Goal: Information Seeking & Learning: Learn about a topic

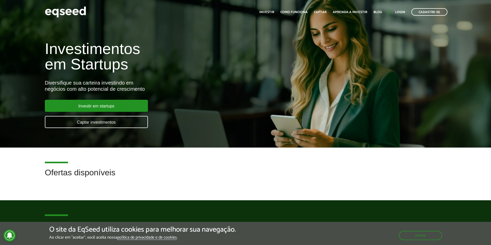
click at [271, 9] on ul "Início Investir Como funciona Captar Aprenda a investir Blog Login Cadastre-se" at bounding box center [353, 11] width 193 height 7
click at [270, 11] on link "Investir" at bounding box center [266, 12] width 15 height 3
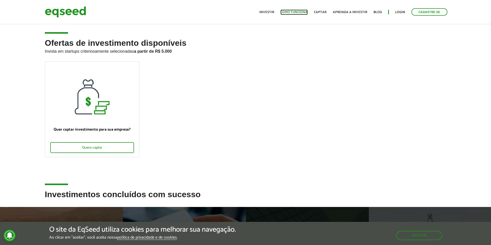
click at [299, 11] on link "Como funciona" at bounding box center [293, 12] width 27 height 3
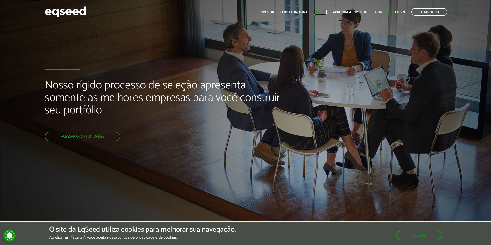
click at [321, 12] on link "Captar" at bounding box center [320, 12] width 13 height 3
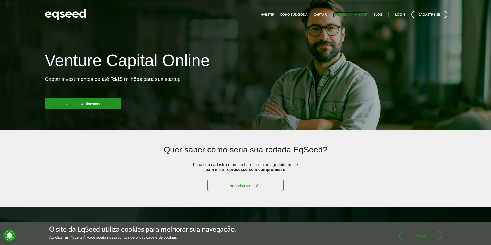
click at [349, 16] on link "Aprenda a investir" at bounding box center [350, 14] width 35 height 3
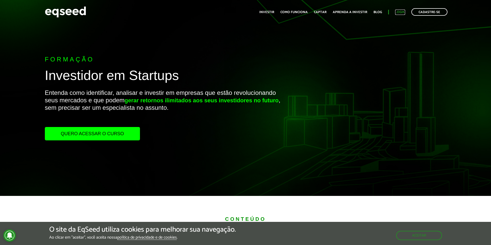
click at [404, 12] on link "Login" at bounding box center [400, 12] width 10 height 3
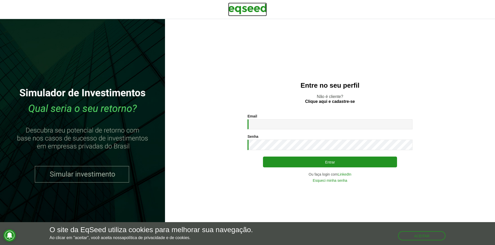
click at [248, 8] on img at bounding box center [247, 9] width 39 height 13
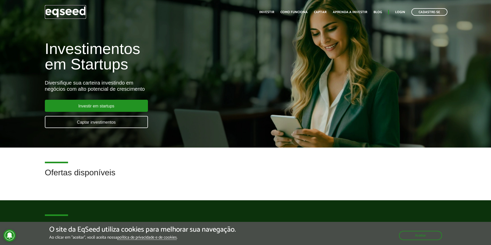
click at [65, 11] on img at bounding box center [65, 12] width 41 height 14
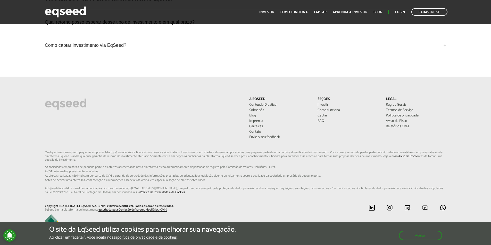
scroll to position [1222, 0]
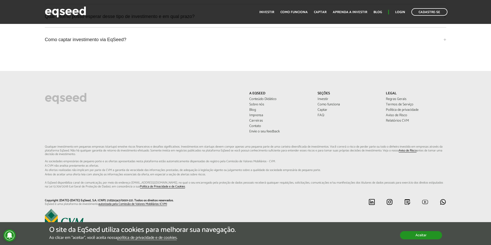
click at [422, 237] on button "Aceitar" at bounding box center [421, 236] width 42 height 8
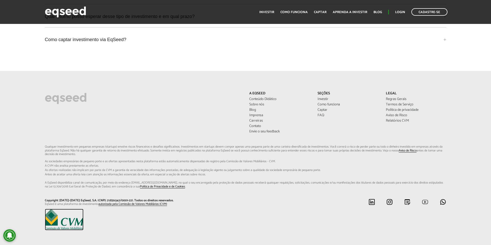
click at [66, 220] on img at bounding box center [64, 219] width 39 height 21
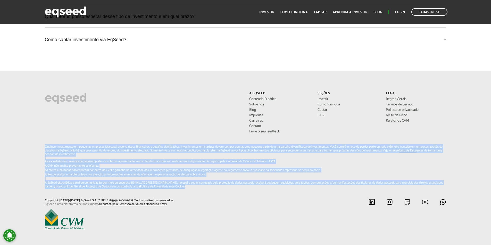
drag, startPoint x: 44, startPoint y: 141, endPoint x: 173, endPoint y: 192, distance: 138.5
click at [173, 192] on div "Qualquer investimento em pequenas empresas (startups) envolve riscos financeiro…" at bounding box center [245, 172] width 409 height 54
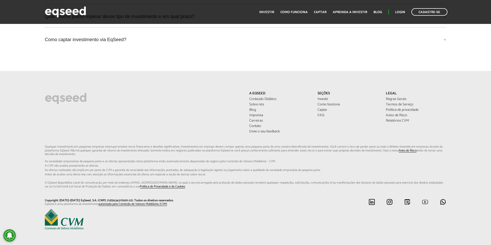
click at [248, 192] on div "Qualquer investimento em pequenas empresas (startups) envolve riscos financeiro…" at bounding box center [245, 172] width 409 height 54
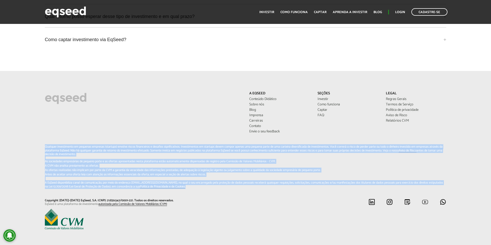
drag, startPoint x: 45, startPoint y: 141, endPoint x: 183, endPoint y: 182, distance: 144.0
click at [183, 182] on p "Qualquer investimento em pequenas empresas (startups) envolve riscos financeiro…" at bounding box center [245, 167] width 401 height 44
click at [207, 188] on div "Qualquer investimento em pequenas empresas (startups) envolve riscos financeiro…" at bounding box center [245, 172] width 409 height 54
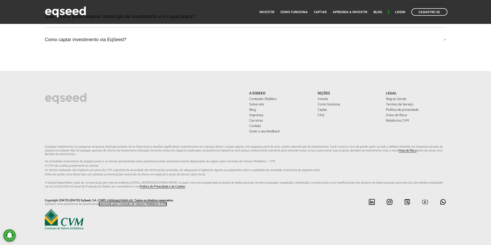
click at [132, 203] on link "autorizada pela Comissão de Valores Mobiliários (CVM)" at bounding box center [132, 204] width 69 height 3
